Goal: Transaction & Acquisition: Purchase product/service

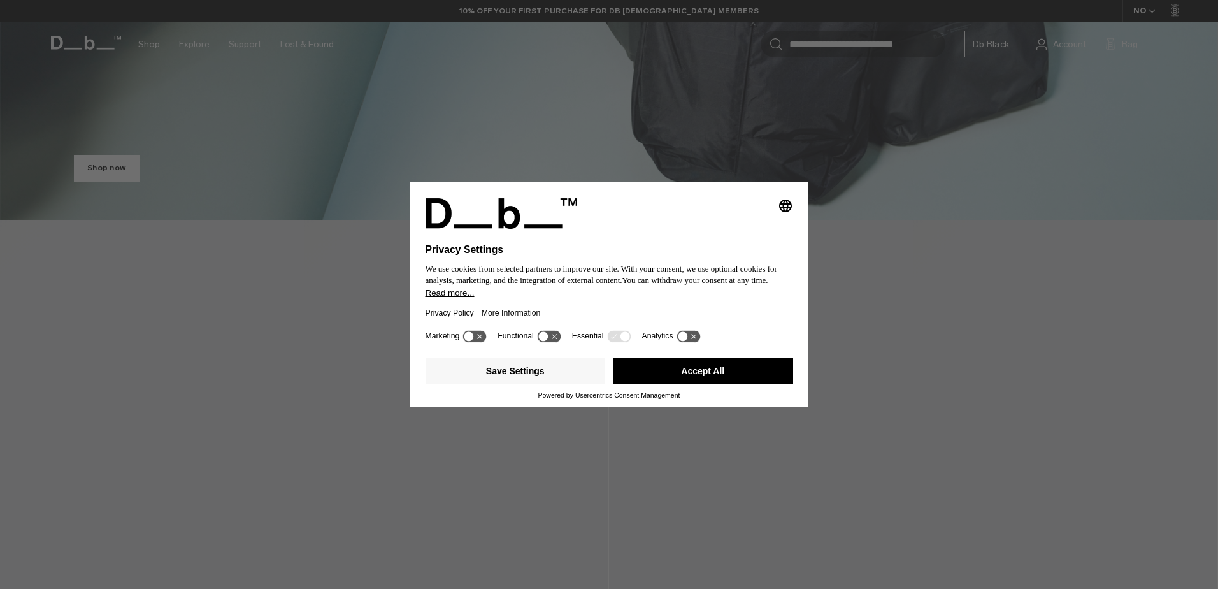
click at [701, 383] on button "Accept All" at bounding box center [703, 370] width 180 height 25
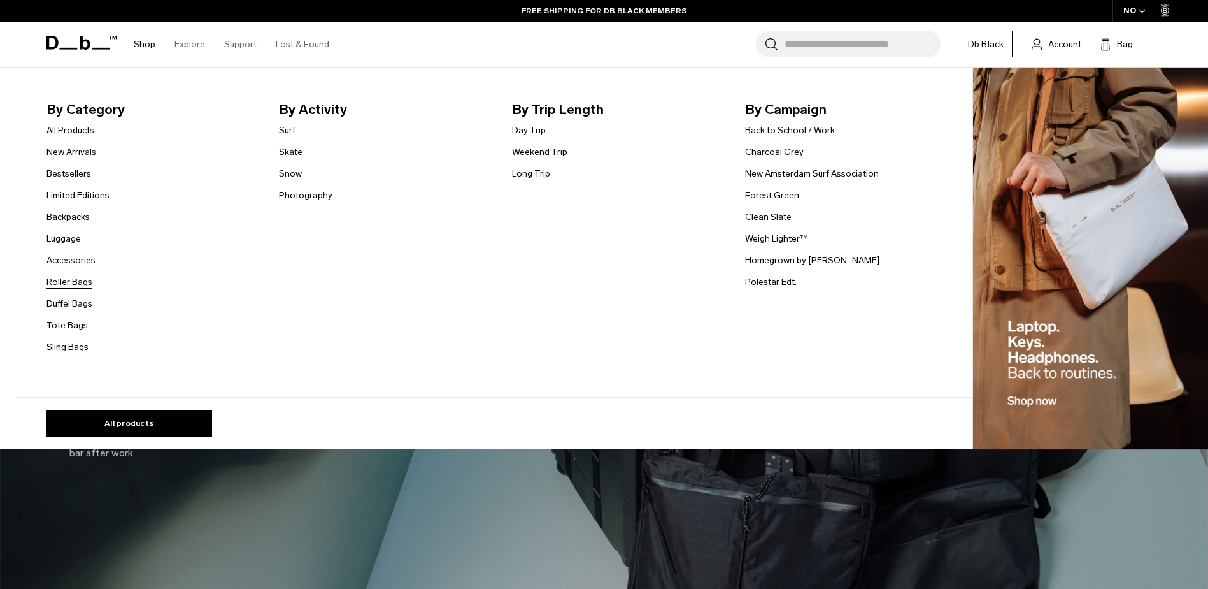
click at [75, 283] on link "Roller Bags" at bounding box center [69, 281] width 46 height 13
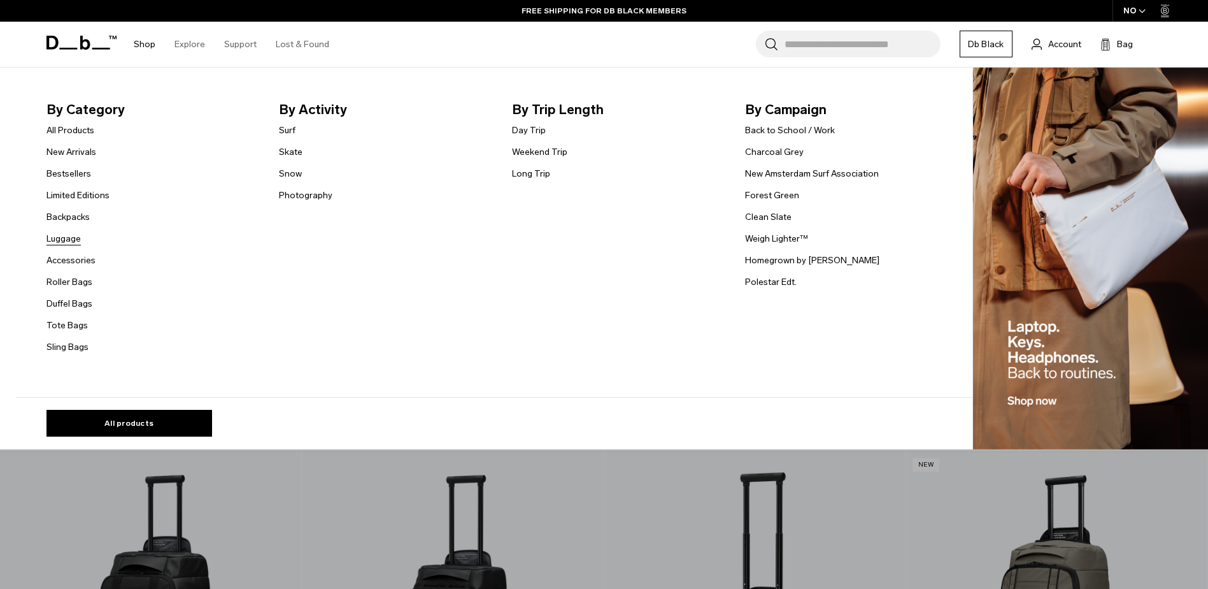
click at [76, 236] on link "Luggage" at bounding box center [63, 238] width 34 height 13
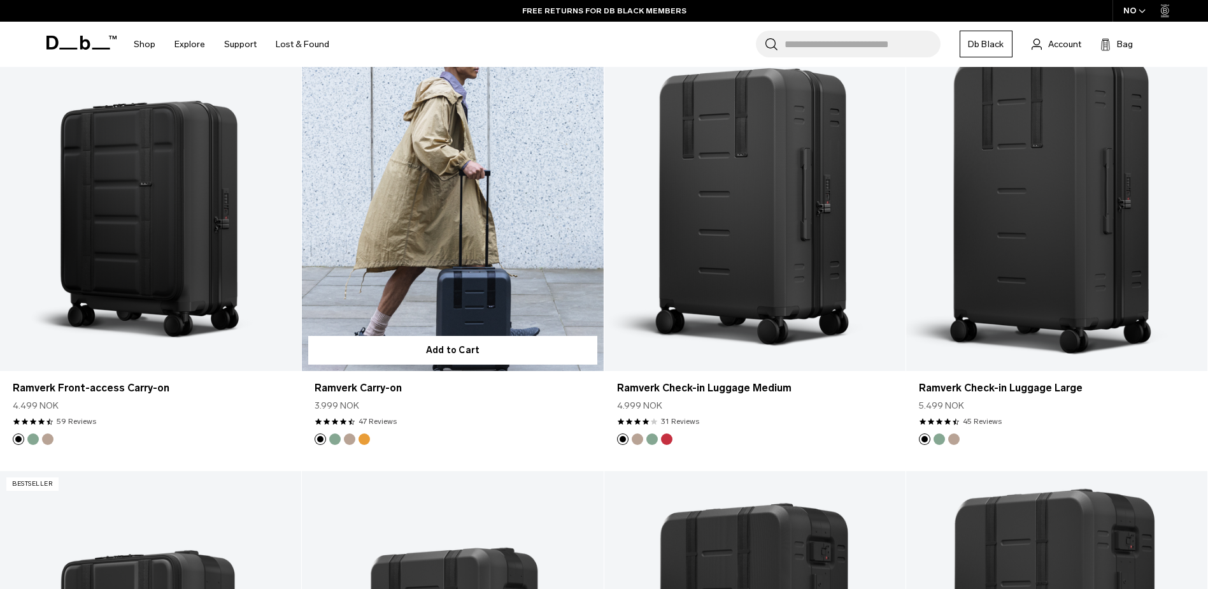
scroll to position [1147, 0]
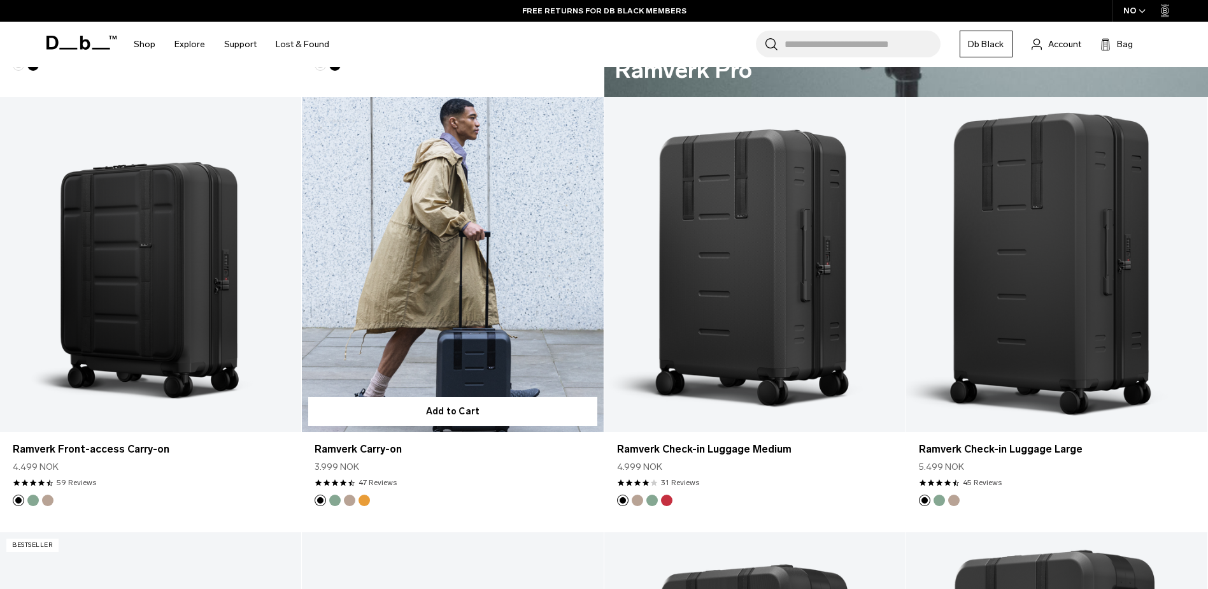
click at [441, 224] on link "Ramverk Carry-on" at bounding box center [452, 264] width 301 height 335
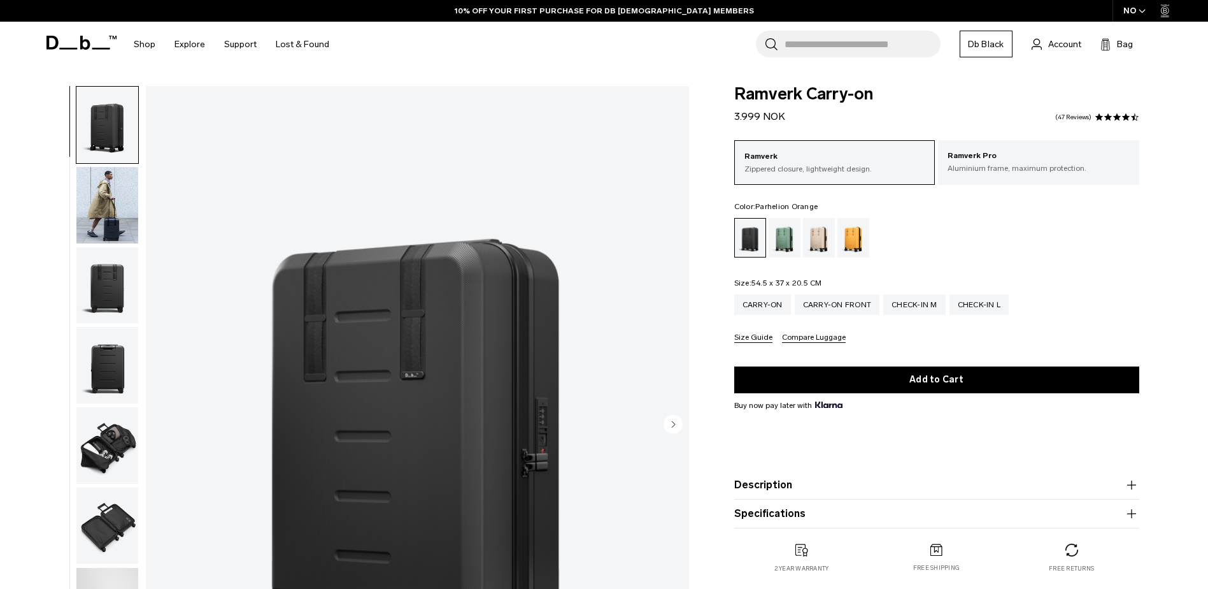
click at [863, 243] on div "Parhelion Orange" at bounding box center [854, 237] width 32 height 39
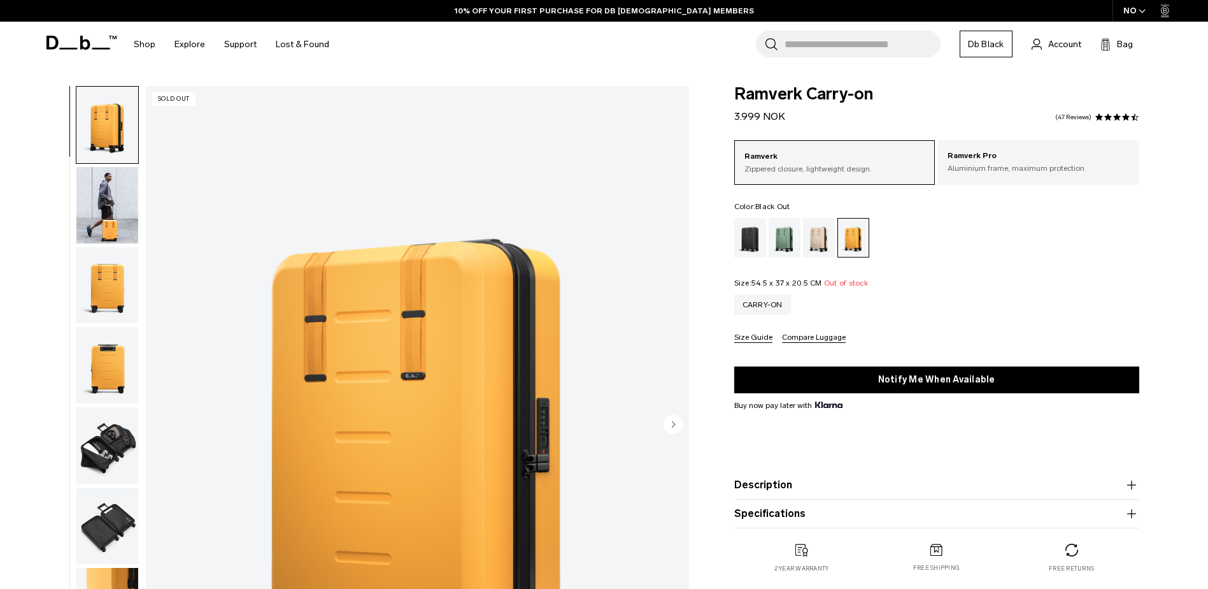
click at [752, 248] on div "Black Out" at bounding box center [750, 237] width 32 height 39
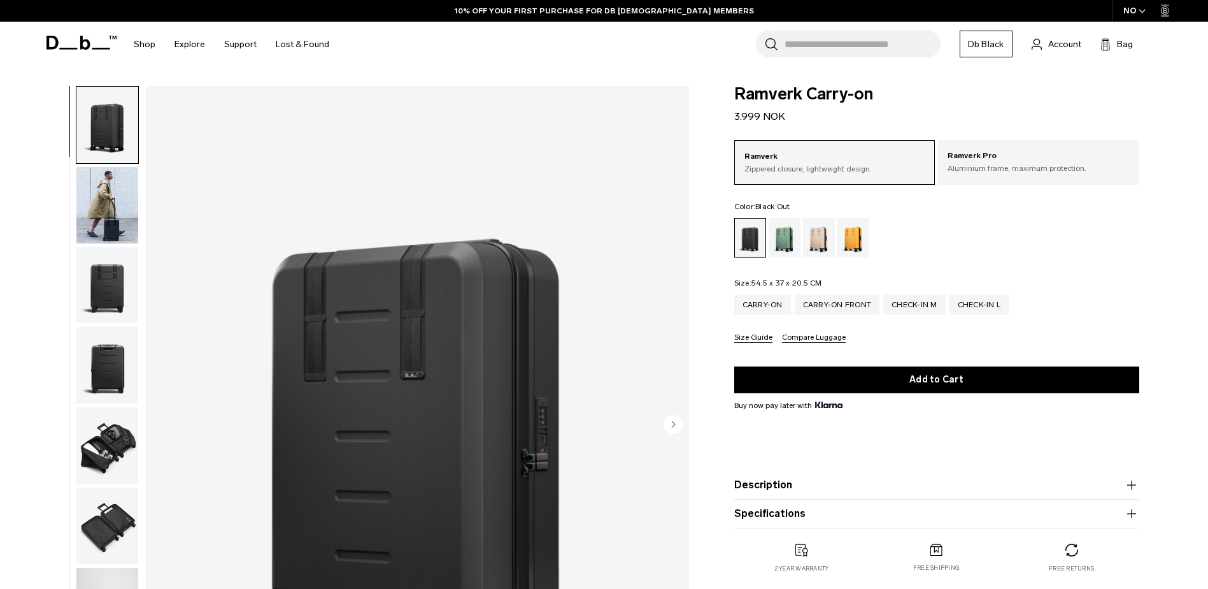
click at [784, 228] on div "Green Ray" at bounding box center [785, 237] width 32 height 39
